Goal: Task Accomplishment & Management: Complete application form

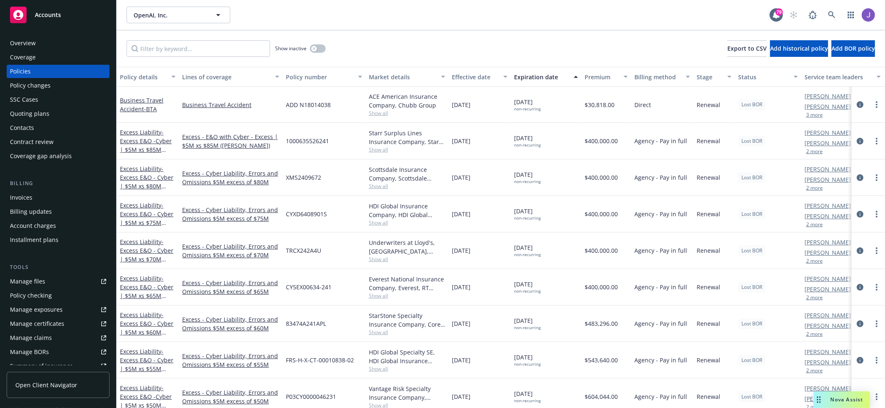
click at [42, 26] on link "Accounts" at bounding box center [58, 14] width 103 height 23
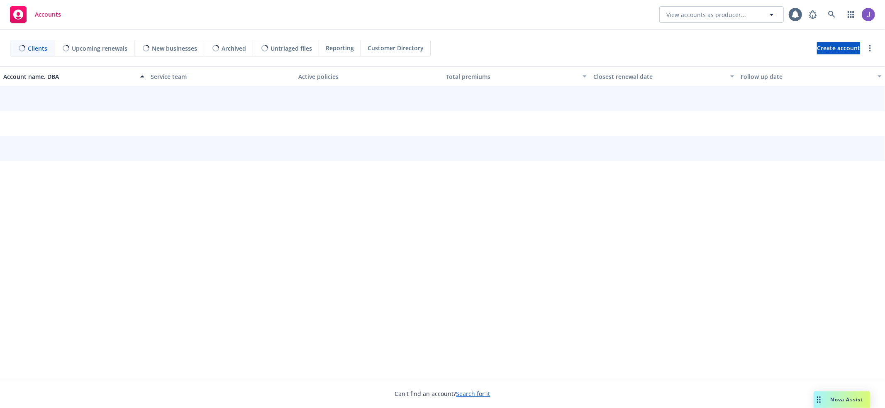
click at [50, 16] on span "Accounts" at bounding box center [48, 14] width 26 height 7
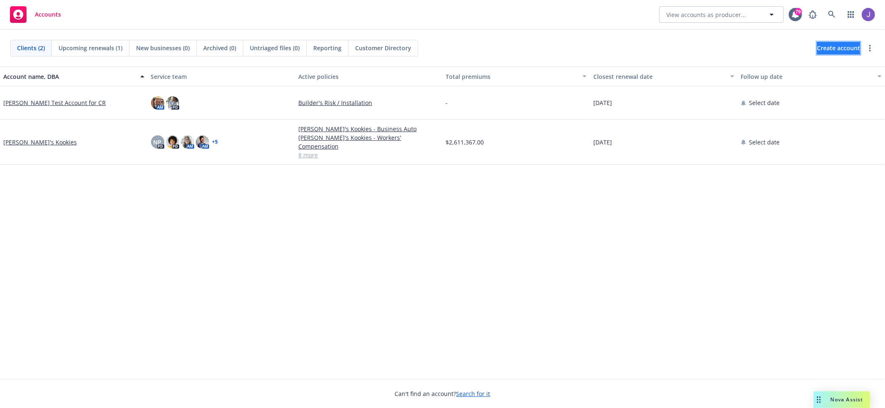
click at [817, 46] on span "Create account" at bounding box center [838, 48] width 43 height 16
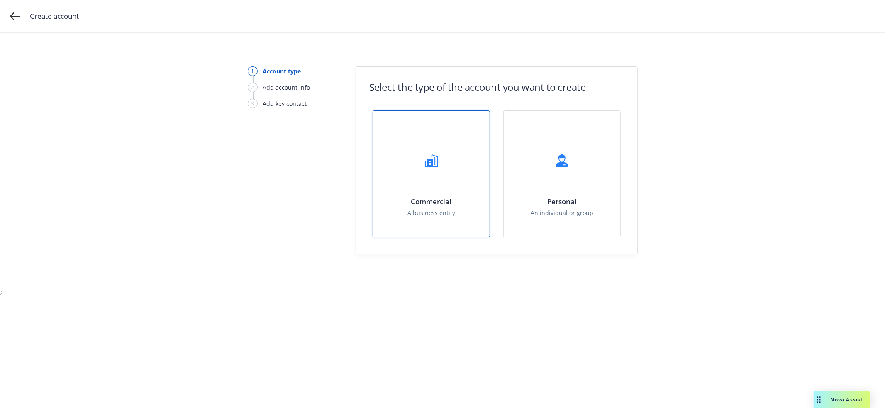
click at [408, 168] on div "Commercial A business entity" at bounding box center [431, 174] width 117 height 126
select select "US"
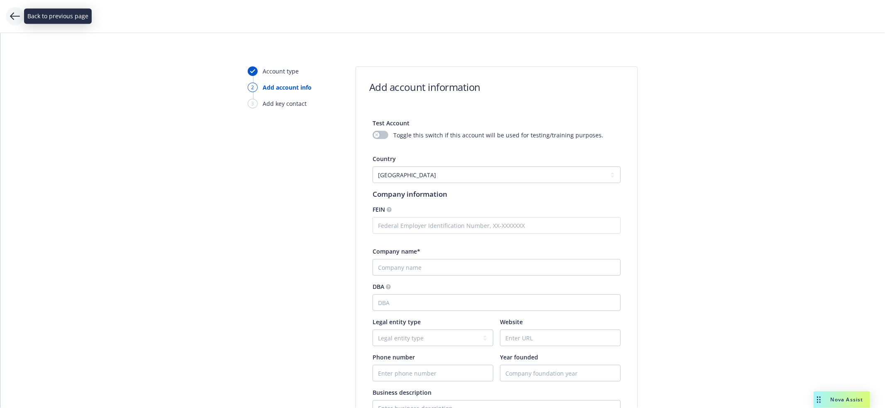
click at [11, 12] on icon at bounding box center [15, 16] width 10 height 10
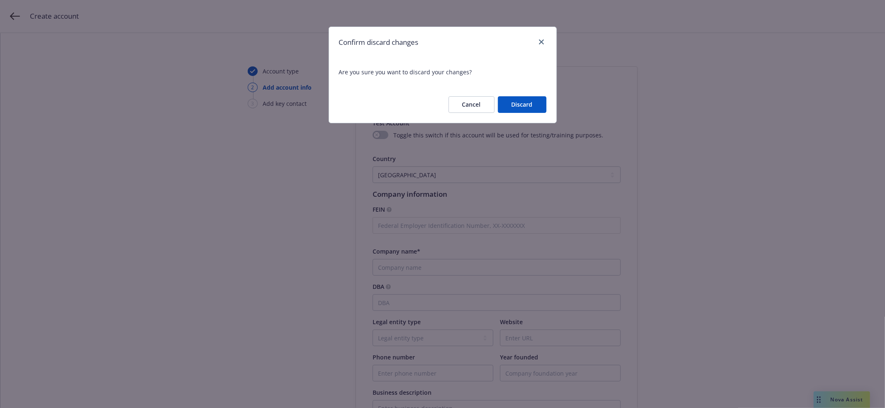
click at [540, 100] on button "Discard" at bounding box center [522, 104] width 49 height 17
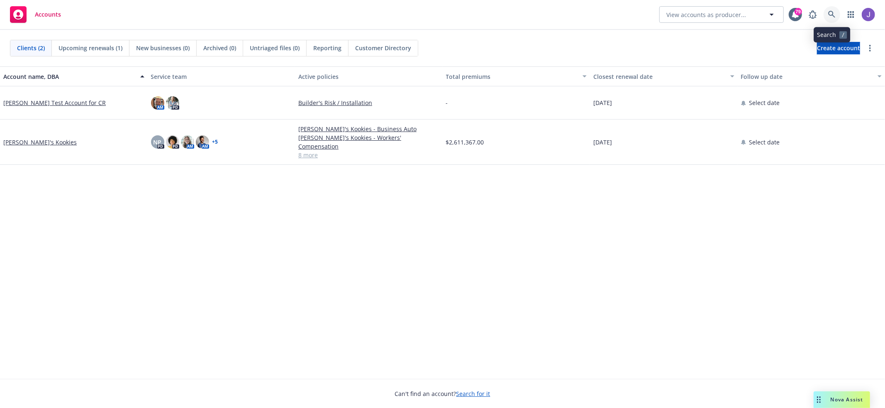
click at [832, 15] on icon at bounding box center [832, 14] width 7 height 7
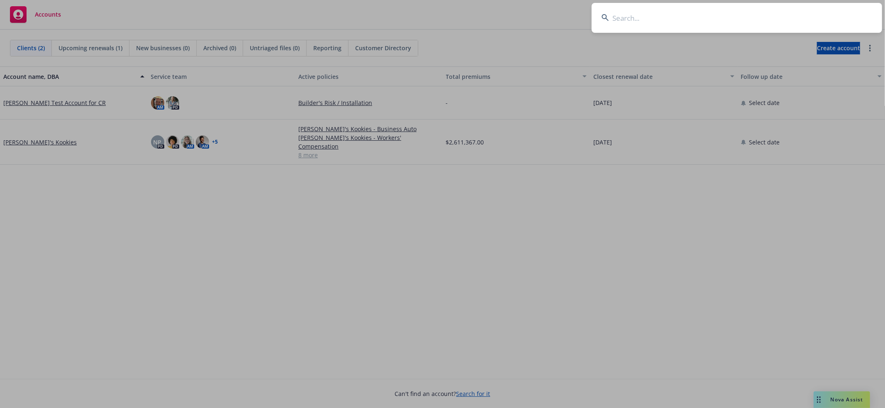
type input "Daybreak Gardens Associates"
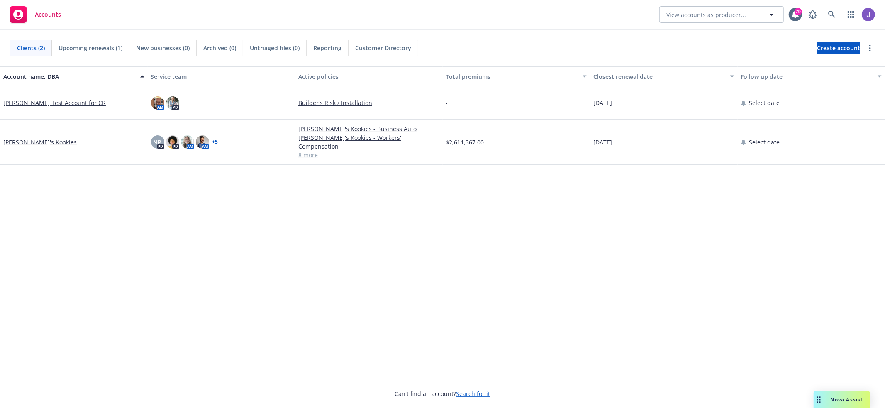
click at [670, 45] on div "Clients (2) Upcoming renewals (1) New businesses (0) Archived (0) Untriaged fil…" at bounding box center [443, 48] width 866 height 17
click at [826, 48] on span "Create account" at bounding box center [838, 48] width 43 height 16
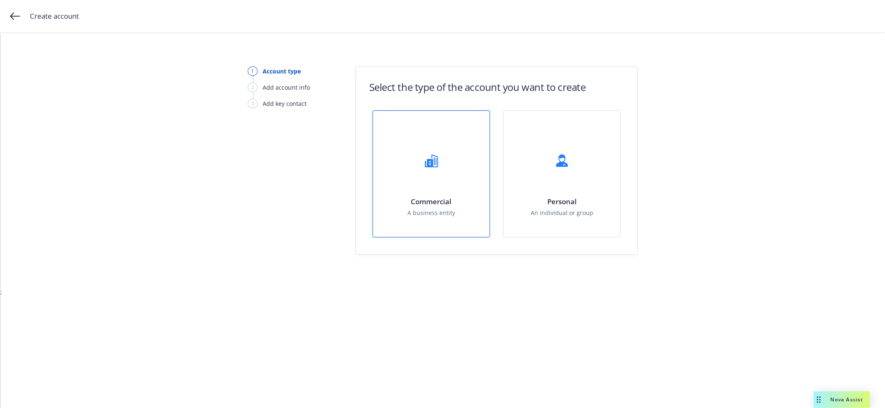
click at [473, 166] on div "Commercial A business entity" at bounding box center [431, 174] width 117 height 126
select select "US"
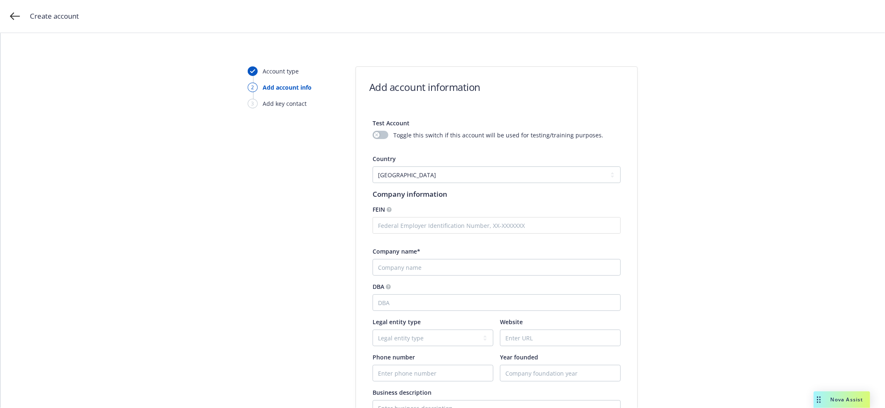
scroll to position [53, 0]
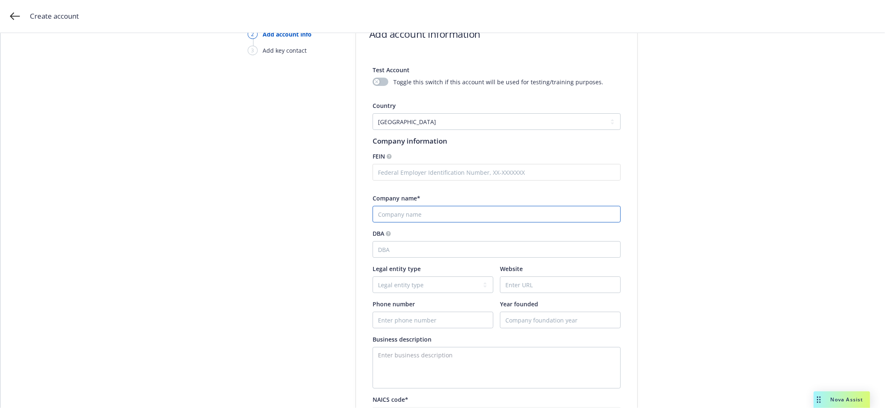
click at [426, 218] on input "Company name*" at bounding box center [497, 214] width 248 height 17
paste input "Daybreak Gardens Associates"
type input "Daybreak Gardens Associates LLC"
click at [437, 249] on input "DBA" at bounding box center [497, 249] width 248 height 17
click at [437, 288] on select "Legal entity type C-corporation Government entity Independent contractor Joint …" at bounding box center [433, 284] width 121 height 17
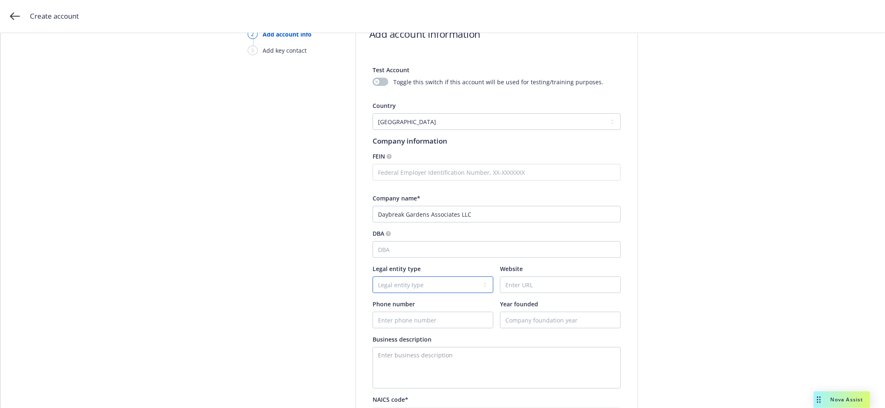
select select "LLC"
click at [373, 276] on select "Legal entity type C-corporation Government entity Independent contractor Joint …" at bounding box center [433, 284] width 121 height 17
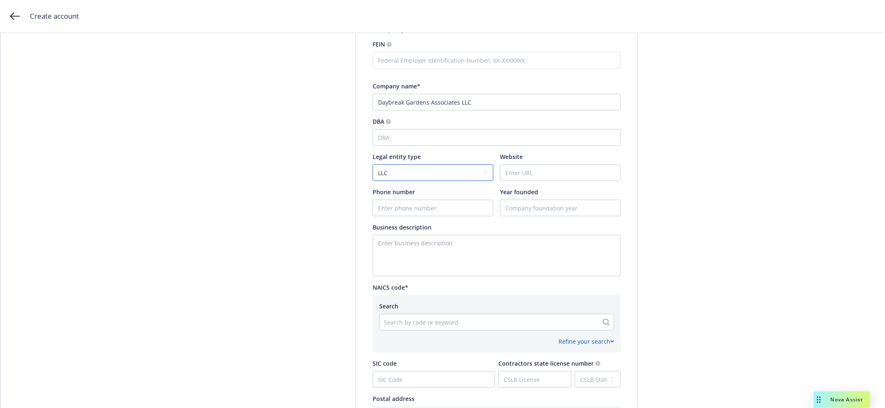
scroll to position [166, 0]
click at [494, 321] on div at bounding box center [489, 321] width 210 height 10
type input "apartments"
click at [294, 157] on div "Account type 2 Add account info 3 Add key contact" at bounding box center [293, 228] width 91 height 656
click at [7, 7] on div "Create account" at bounding box center [442, 16] width 885 height 33
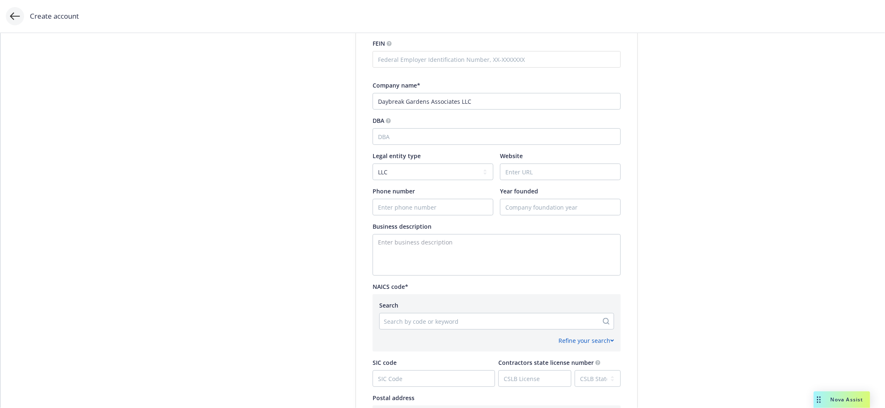
click at [15, 15] on icon at bounding box center [15, 16] width 10 height 10
click at [332, 235] on div "Account type 2 Add account info 3 Add key contact" at bounding box center [293, 228] width 91 height 656
click at [275, 129] on div "Account type 2 Add account info 3 Add key contact" at bounding box center [293, 228] width 91 height 656
